Goal: Communication & Community: Answer question/provide support

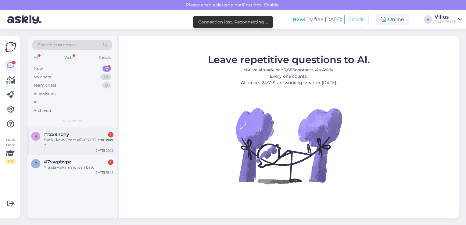
click at [60, 141] on div "Sveiki, koks Order #70060261 statusas ?" at bounding box center [79, 142] width 70 height 11
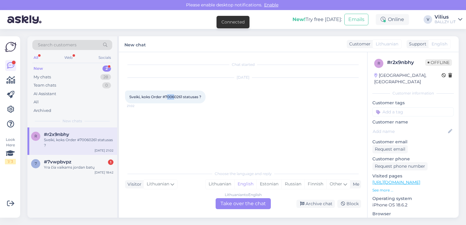
drag, startPoint x: 167, startPoint y: 96, endPoint x: 176, endPoint y: 95, distance: 8.9
click at [176, 95] on span "Sveiki, koks Order #70060261 statusas ?" at bounding box center [165, 97] width 72 height 5
drag, startPoint x: 176, startPoint y: 95, endPoint x: 183, endPoint y: 96, distance: 7.3
click at [183, 96] on span "Sveiki, koks Order #70060261 statusas ?" at bounding box center [165, 97] width 72 height 5
copy span "70060261"
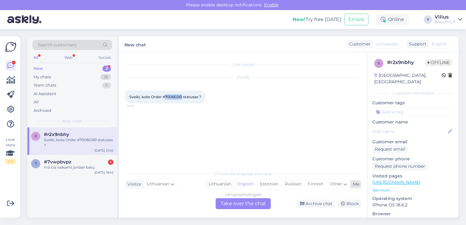
click at [222, 188] on div "Lithuanian" at bounding box center [220, 184] width 29 height 9
click at [233, 201] on div "Lithuanian to Lithuanian Take over the chat" at bounding box center [243, 203] width 55 height 11
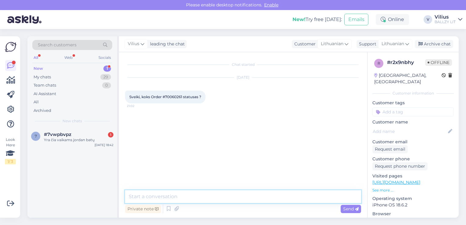
click at [203, 192] on textarea at bounding box center [243, 196] width 236 height 13
paste textarea "[URL][DOMAIN_NAME]"
type textarea "Laba diena, siuntos judėjimą galite sekti čia: [URL][DOMAIN_NAME]"
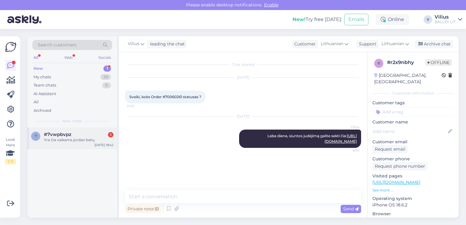
click at [77, 138] on div "Yra čia vaikams jordan batų" at bounding box center [79, 139] width 70 height 5
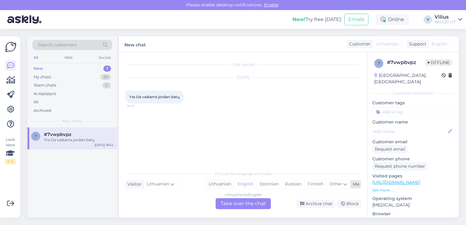
click at [212, 187] on div "Lithuanian" at bounding box center [220, 184] width 29 height 9
click at [236, 199] on div "Lithuanian to Lithuanian Take over the chat" at bounding box center [243, 203] width 55 height 11
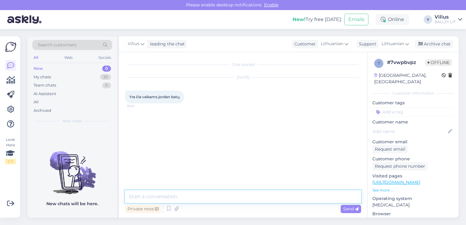
click at [220, 193] on textarea at bounding box center [243, 196] width 236 height 13
type textarea "Laba diena, kokio dydžio ieškote?"
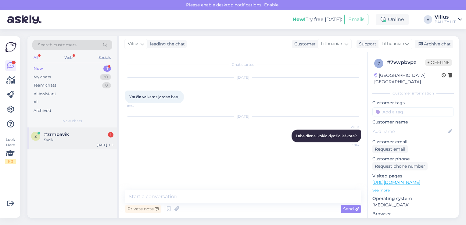
click at [56, 134] on span "#zrmbavik" at bounding box center [56, 134] width 25 height 5
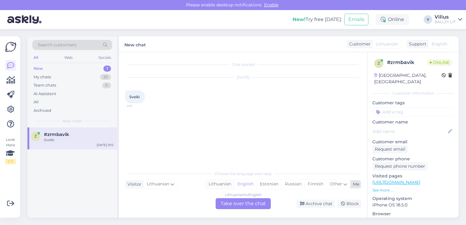
click at [220, 183] on div "Lithuanian" at bounding box center [220, 184] width 29 height 9
click at [241, 205] on div "Lithuanian to Lithuanian Take over the chat" at bounding box center [243, 203] width 55 height 11
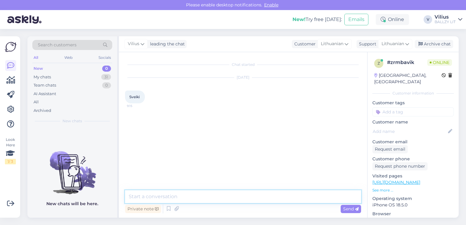
click at [195, 200] on textarea at bounding box center [243, 196] width 236 height 13
type textarea "[PERSON_NAME], kuo galime padėti?"
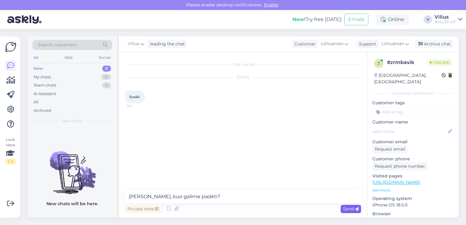
click at [350, 210] on span "Send" at bounding box center [351, 208] width 16 height 5
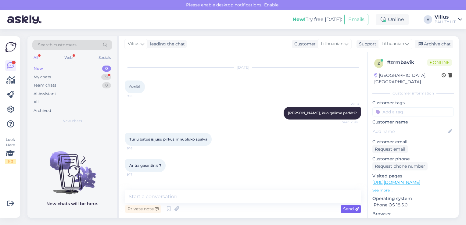
scroll to position [30, 0]
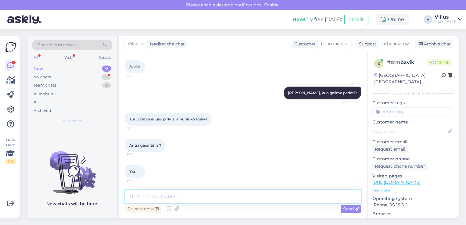
click at [150, 195] on textarea at bounding box center [243, 196] width 236 height 13
paste textarea "Laba diena, kilus abejonių dėl internetinėje parduotuvėje pirktos prekės kokybė…"
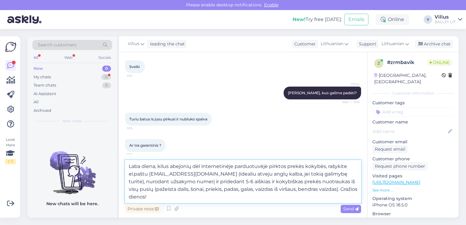
scroll to position [37, 0]
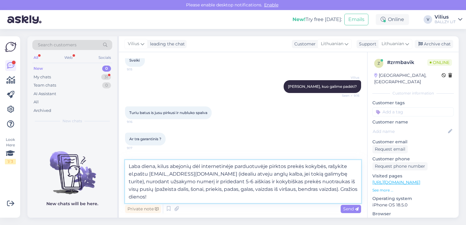
drag, startPoint x: 160, startPoint y: 167, endPoint x: 77, endPoint y: 164, distance: 83.0
click at [77, 164] on div "Search customers All Web Socials New 0 My chats 31 Team chats 0 AI Assistant Al…" at bounding box center [242, 126] width 431 height 181
type textarea "Kilus abejonių dėl internetinėje parduotuvėje pirktos prekės kokybės, rašykite …"
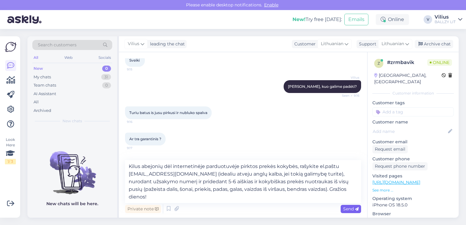
click at [352, 209] on span "Send" at bounding box center [351, 208] width 16 height 5
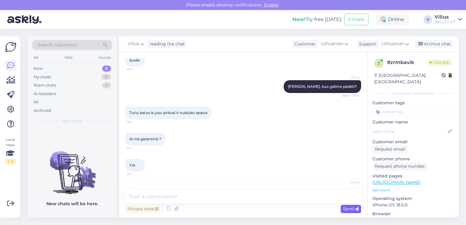
scroll to position [89, 0]
